Goal: Find specific page/section: Find specific page/section

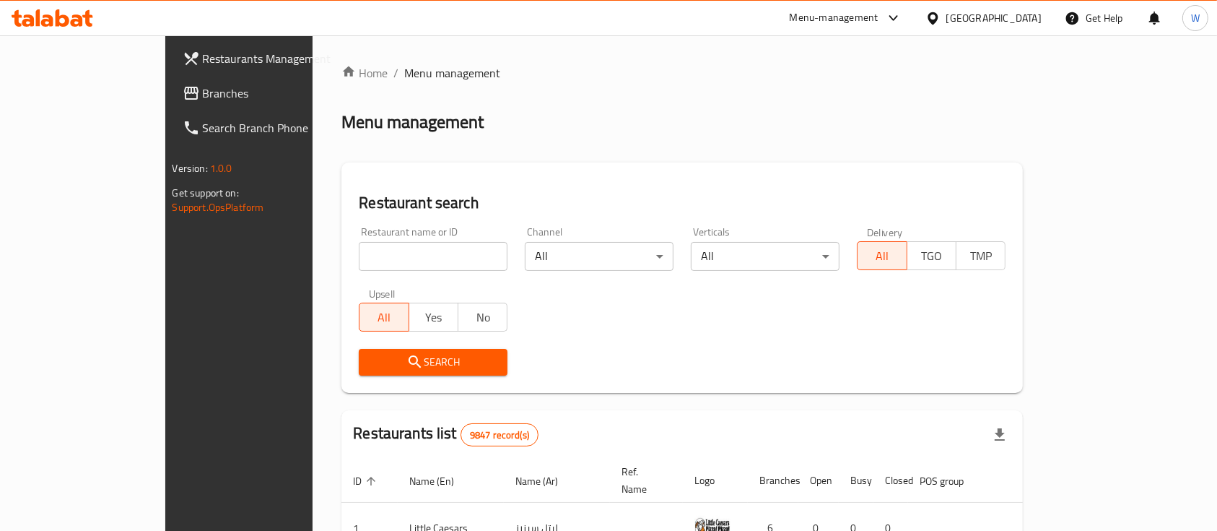
click at [456, 248] on input "search" at bounding box center [433, 256] width 149 height 29
type input "eat more"
click button "Search" at bounding box center [433, 362] width 149 height 27
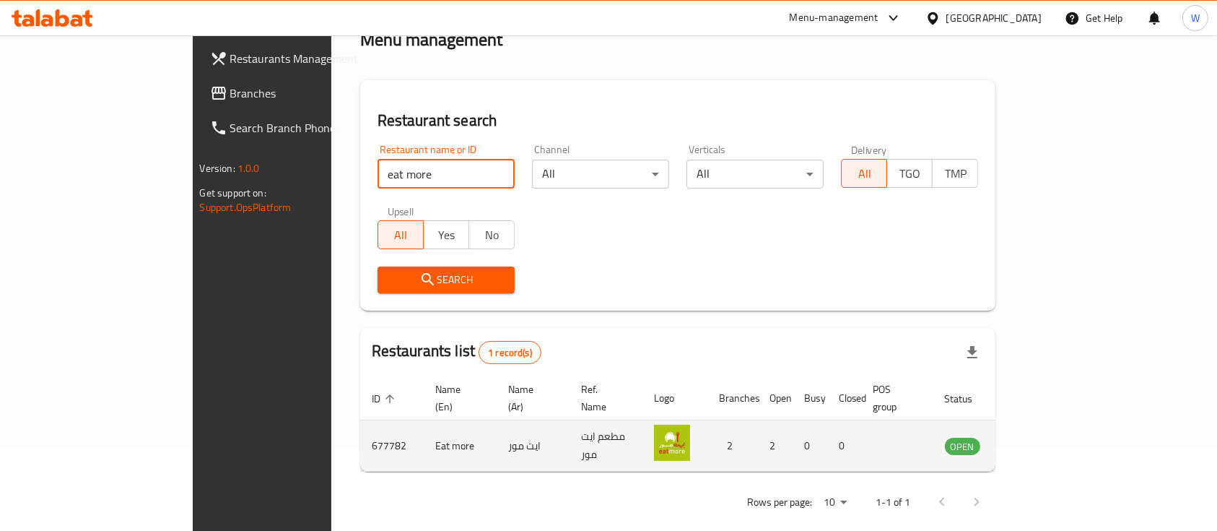
scroll to position [84, 0]
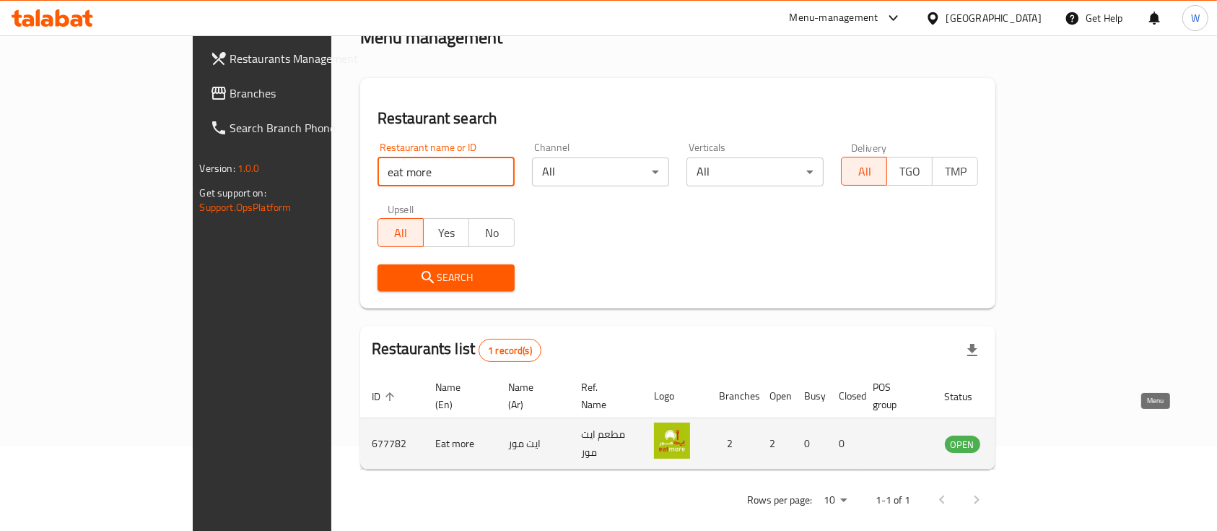
click at [1048, 435] on link "enhanced table" at bounding box center [1034, 443] width 27 height 17
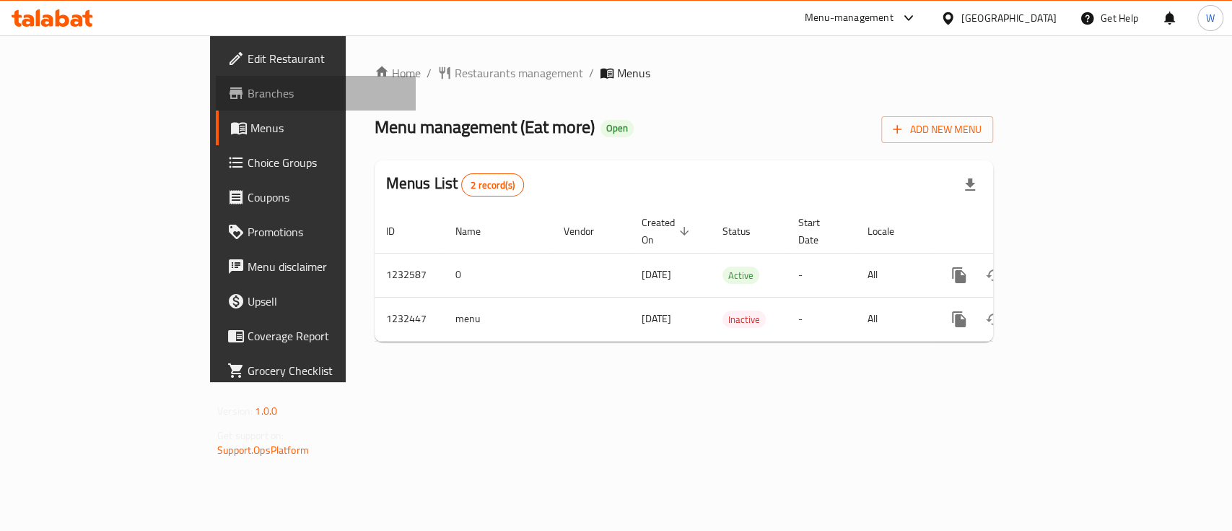
click at [248, 88] on span "Branches" at bounding box center [326, 92] width 157 height 17
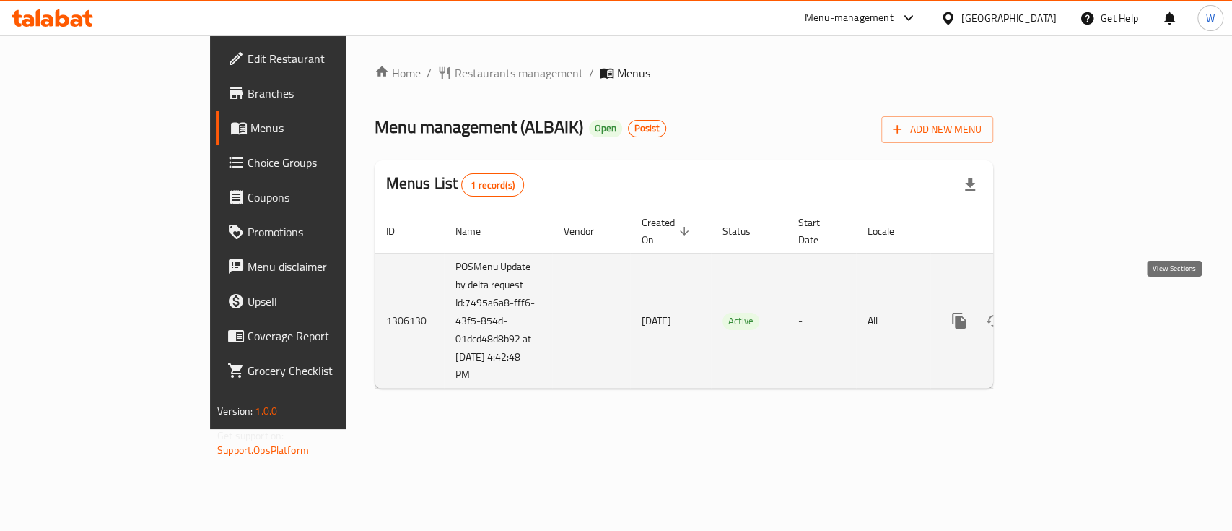
click at [1072, 312] on icon "enhanced table" at bounding box center [1063, 320] width 17 height 17
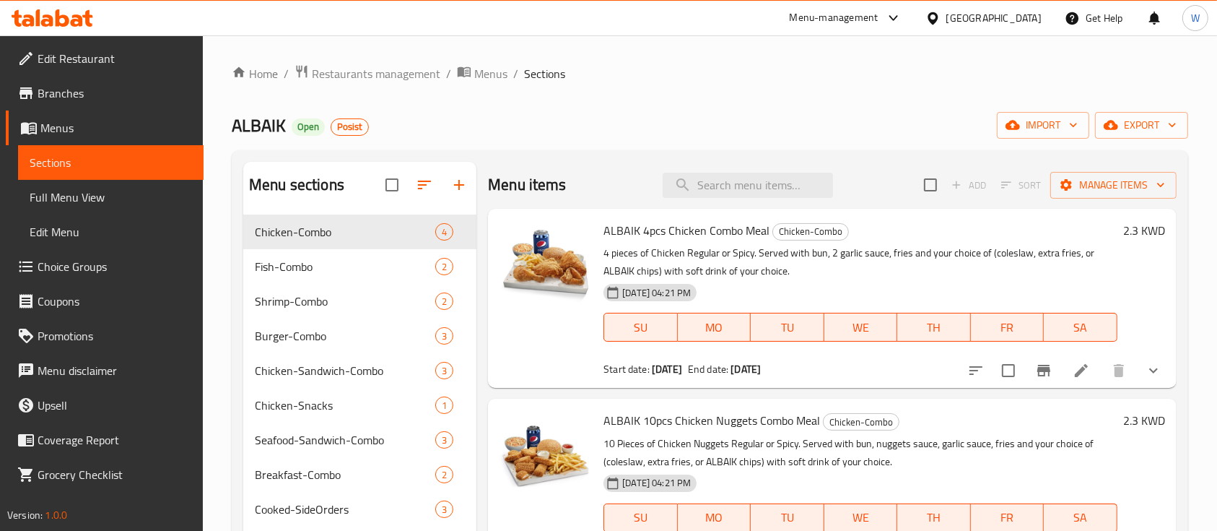
click at [751, 112] on div "Home / Restaurants management / Menus / Sections ALBAIK Open Posist import expo…" at bounding box center [710, 425] width 957 height 722
click at [738, 68] on ol "Home / Restaurants management / Menus / Sections" at bounding box center [710, 73] width 957 height 19
click at [793, 89] on div "Home / Restaurants management / Menus / Sections ALBAIK Open Posist import expo…" at bounding box center [710, 425] width 957 height 722
click at [386, 70] on span "Restaurants management" at bounding box center [376, 73] width 129 height 17
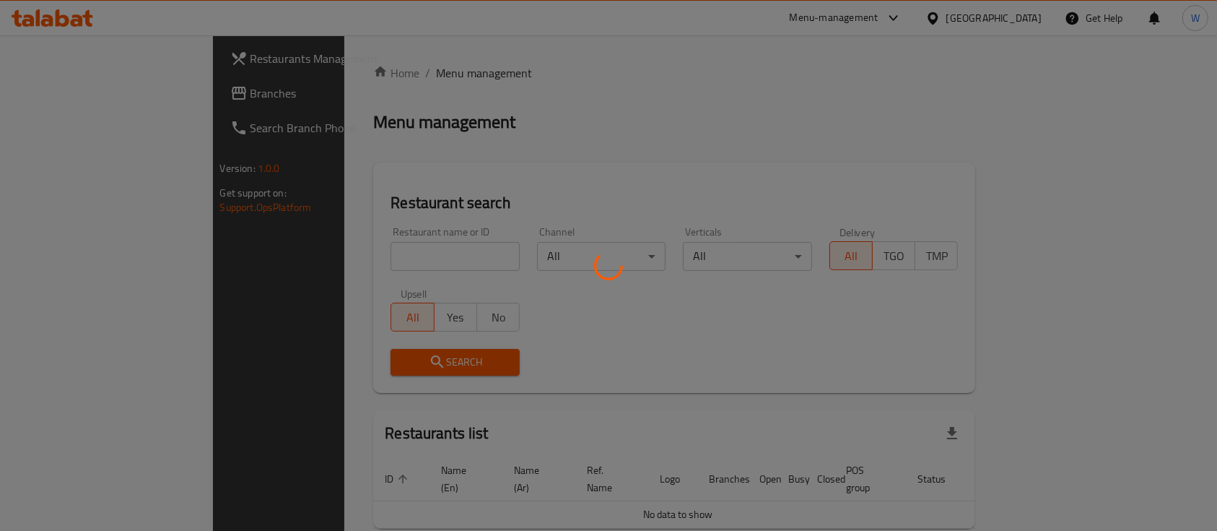
drag, startPoint x: 295, startPoint y: 243, endPoint x: 305, endPoint y: 300, distance: 58.8
click at [293, 266] on div at bounding box center [608, 265] width 1217 height 531
drag, startPoint x: 308, startPoint y: 255, endPoint x: 307, endPoint y: 274, distance: 19.5
click at [308, 260] on div at bounding box center [608, 265] width 1217 height 531
click at [349, 261] on div at bounding box center [608, 265] width 1217 height 531
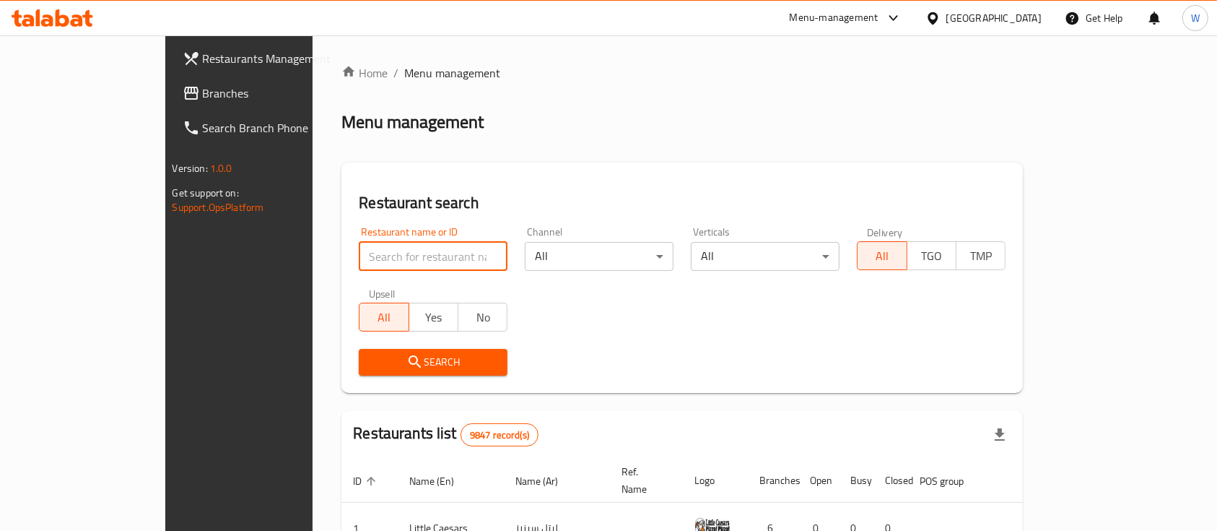
click at [388, 266] on input "search" at bounding box center [433, 256] width 149 height 29
paste input "Jungle House juice"
type input "Jungle House juice"
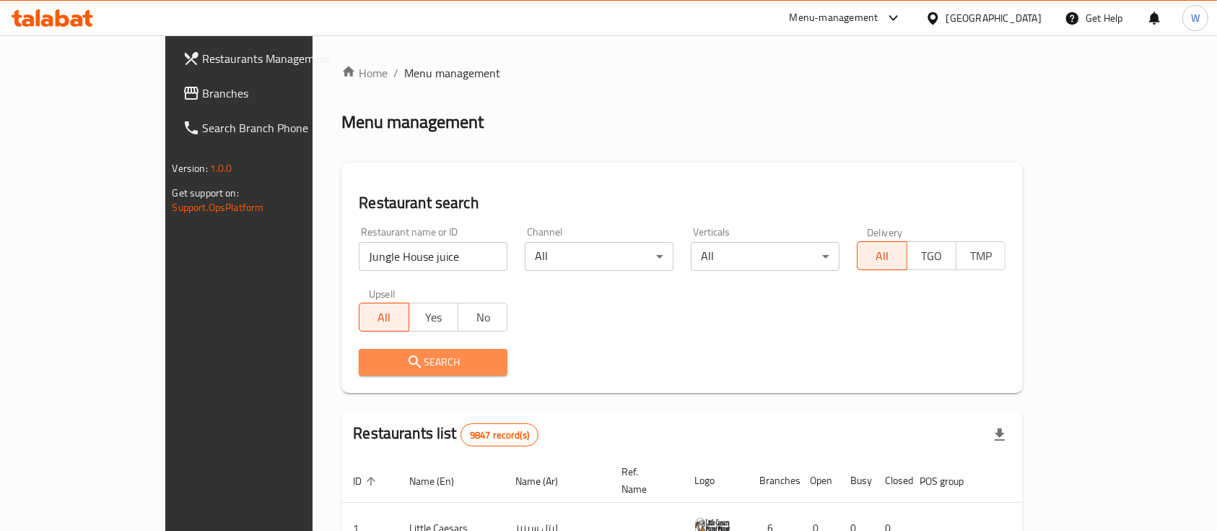
click at [388, 365] on span "Search" at bounding box center [433, 362] width 126 height 18
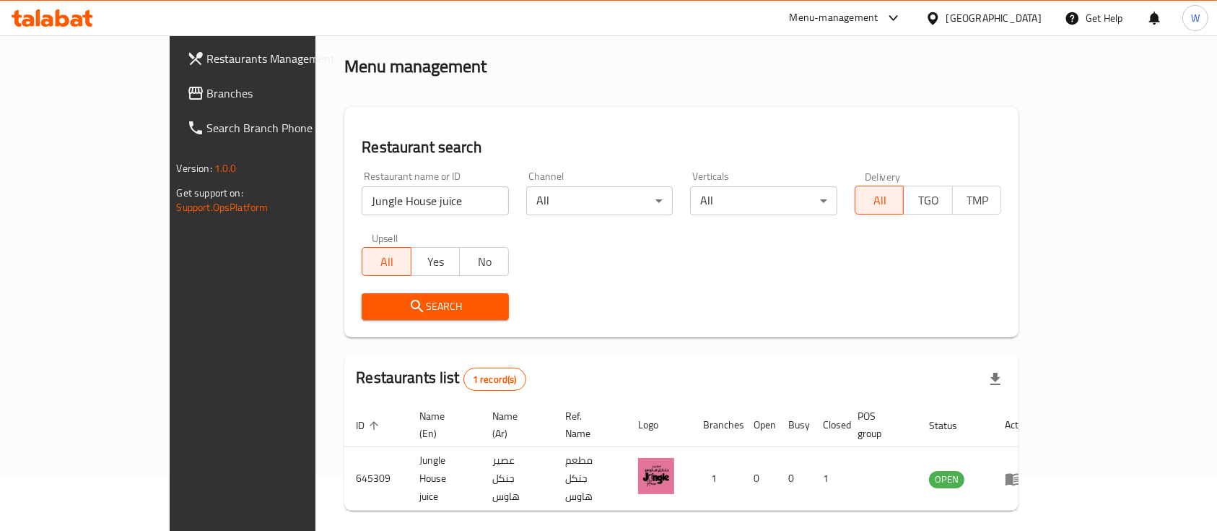
scroll to position [84, 0]
